Goal: Task Accomplishment & Management: Use online tool/utility

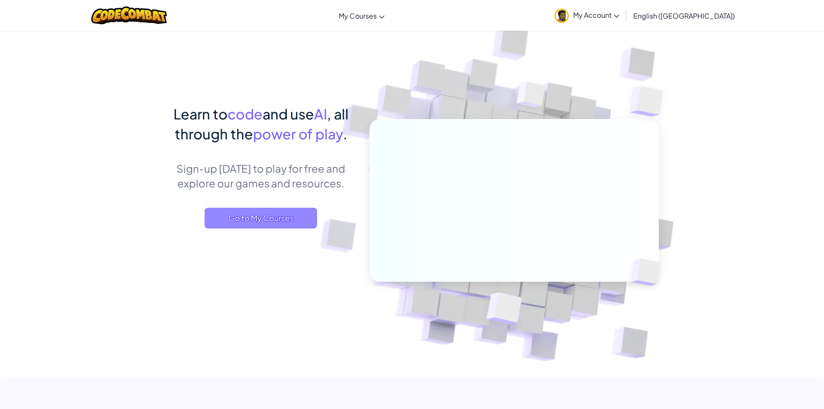
click at [259, 220] on span "Go to My Courses" at bounding box center [261, 218] width 112 height 21
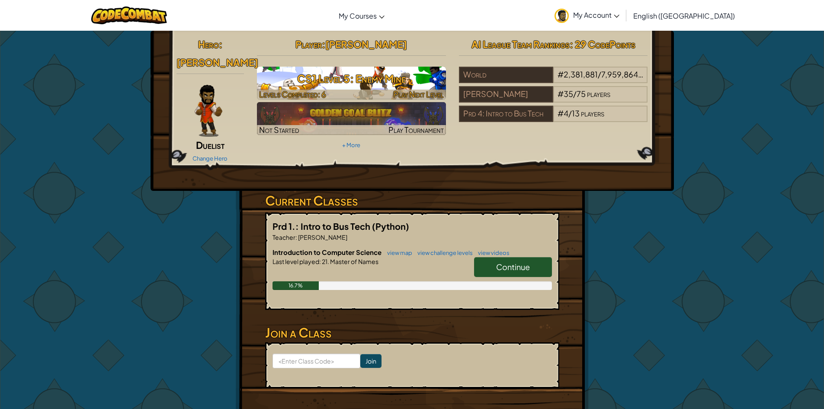
click at [415, 96] on span "Play Next Level" at bounding box center [418, 94] width 51 height 10
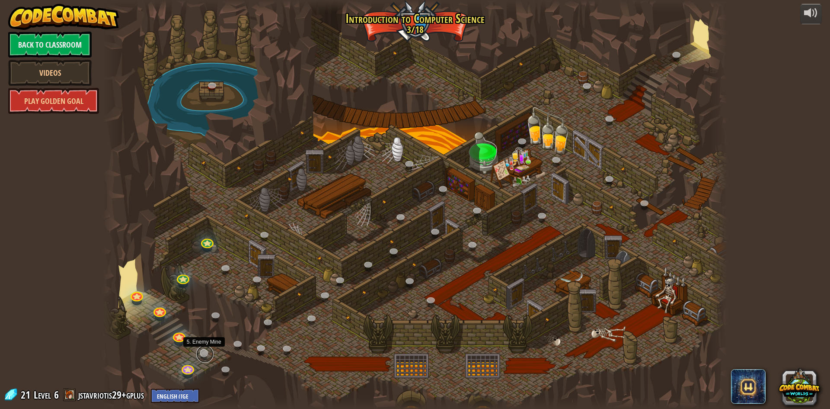
click at [208, 352] on link at bounding box center [204, 353] width 17 height 17
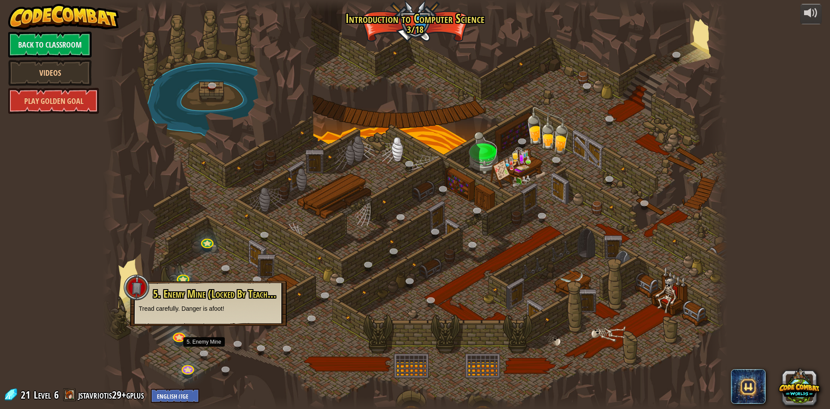
click at [476, 295] on div at bounding box center [414, 204] width 625 height 409
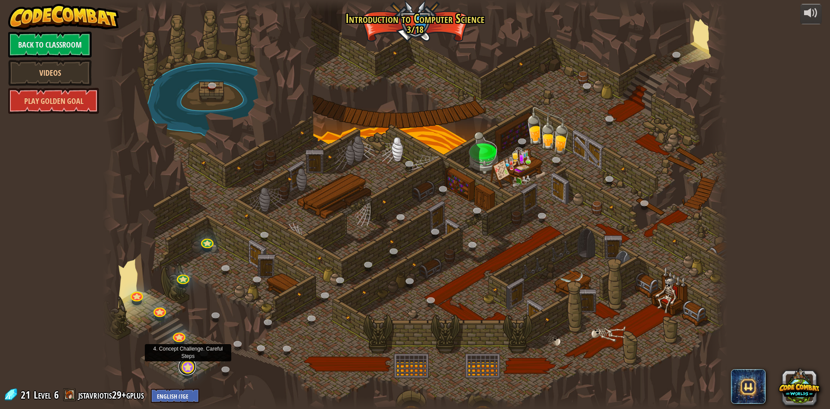
click at [189, 368] on link at bounding box center [187, 366] width 17 height 17
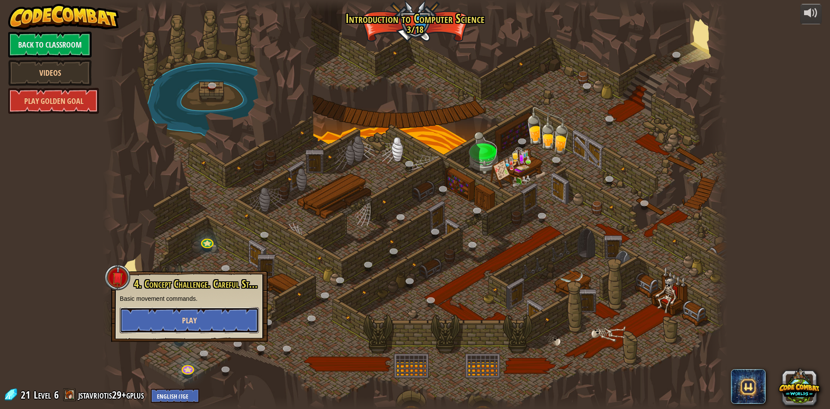
click at [210, 320] on button "Play" at bounding box center [189, 320] width 139 height 26
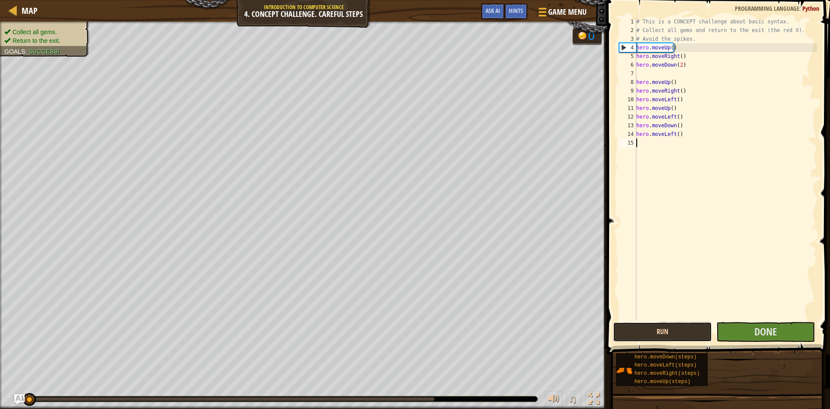
click at [655, 334] on button "Run" at bounding box center [662, 332] width 99 height 20
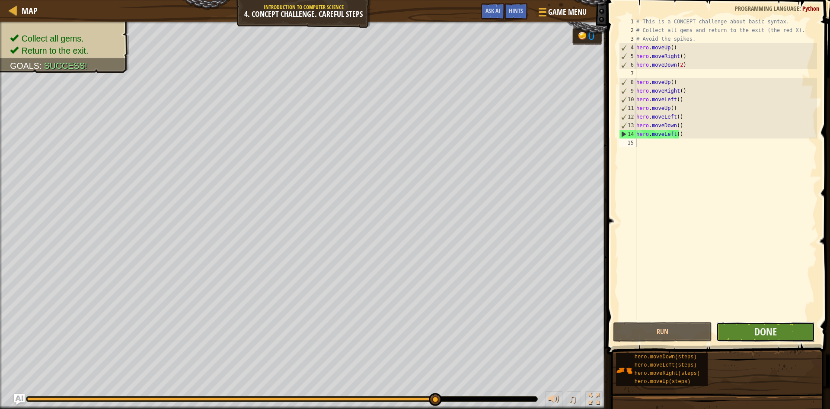
click at [741, 334] on button "Done" at bounding box center [766, 332] width 99 height 20
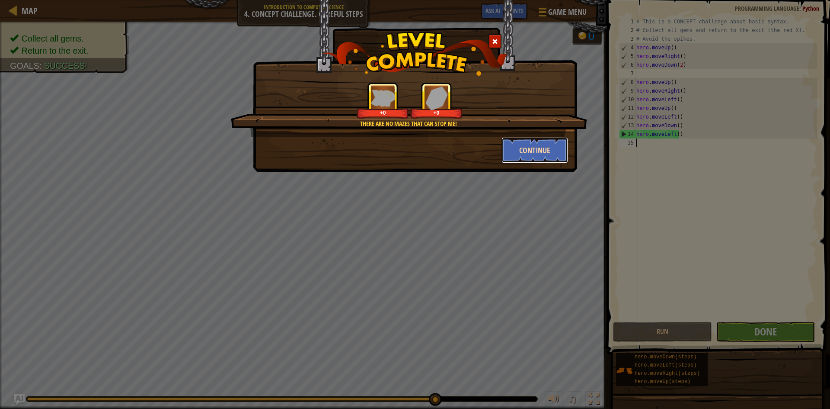
click at [528, 156] on button "Continue" at bounding box center [535, 150] width 67 height 26
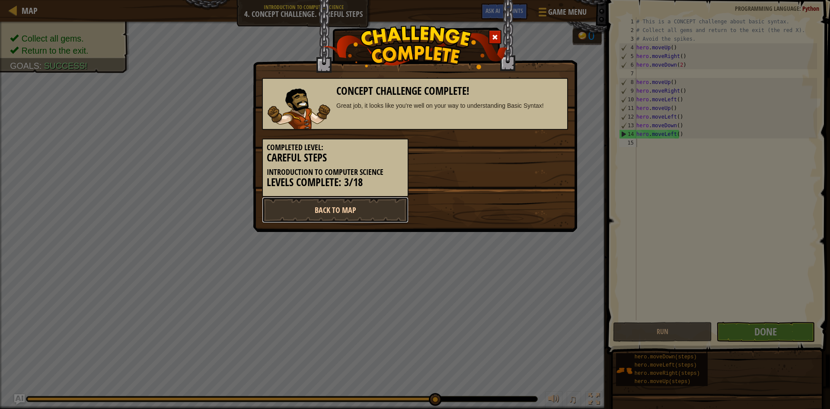
click at [383, 208] on link "Back to Map" at bounding box center [335, 210] width 147 height 26
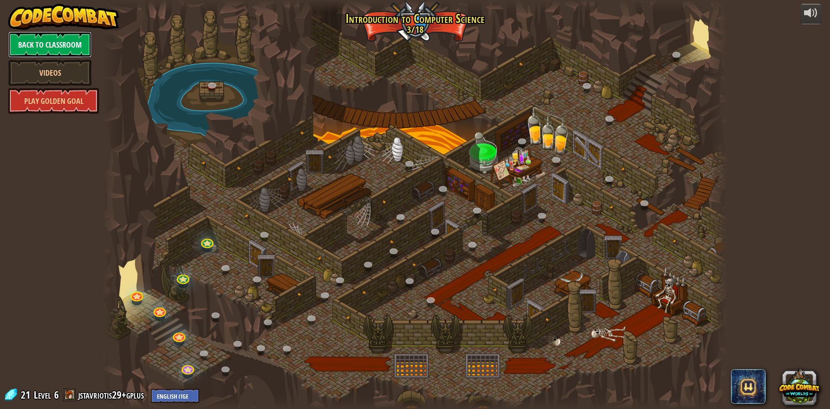
click at [32, 45] on link "Back to Classroom" at bounding box center [49, 45] width 83 height 26
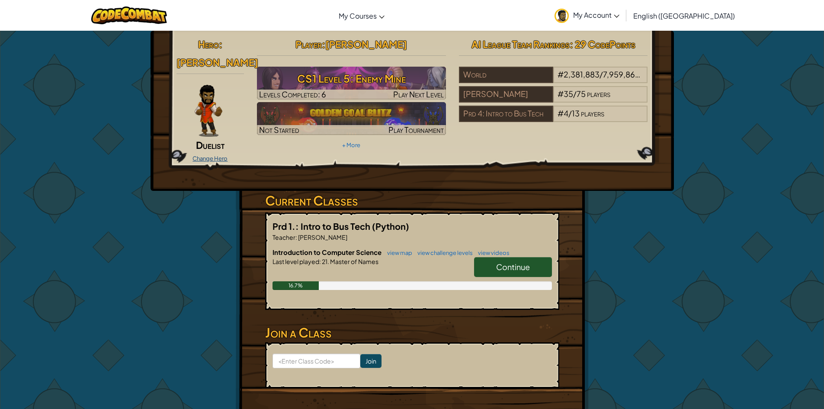
click at [209, 155] on link "Change Hero" at bounding box center [209, 158] width 35 height 7
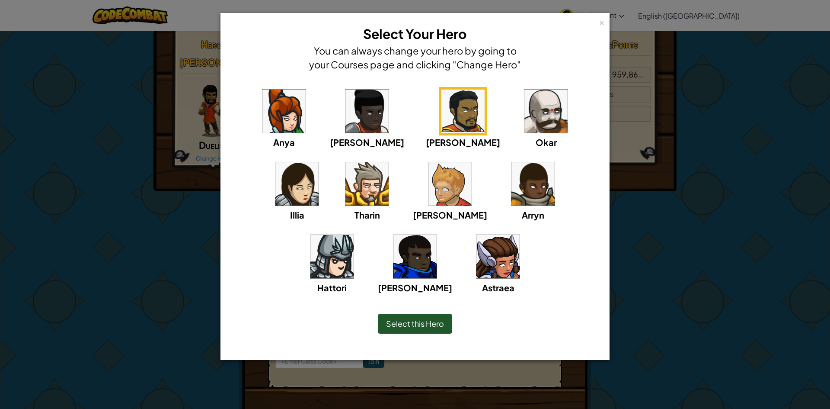
click at [787, 295] on div "× Select Your Hero You can always change your hero by going to your Courses pag…" at bounding box center [415, 204] width 830 height 409
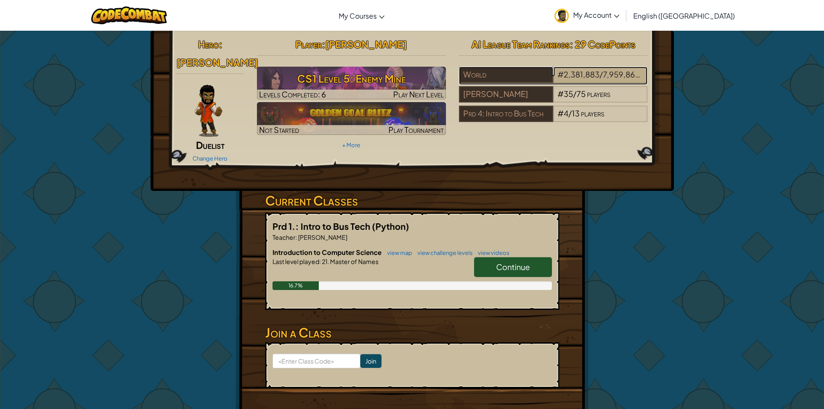
click at [623, 76] on span "7,959,866" at bounding box center [621, 74] width 37 height 10
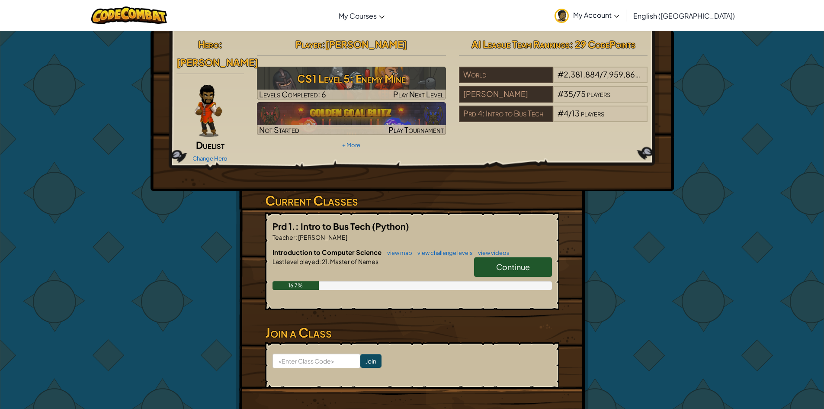
click at [491, 257] on link "Continue" at bounding box center [513, 267] width 78 height 20
